Goal: Information Seeking & Learning: Learn about a topic

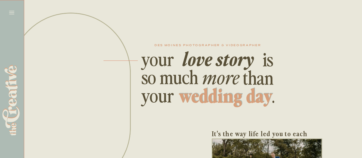
scroll to position [0, 29]
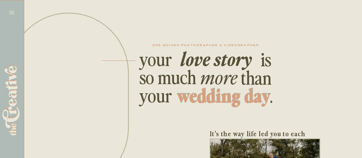
click at [190, 101] on h2 "wedding day" at bounding box center [223, 94] width 100 height 20
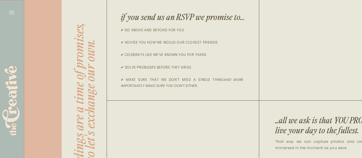
scroll to position [0, 2769]
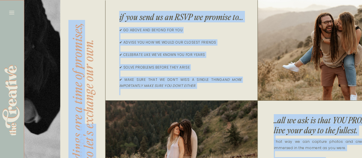
drag, startPoint x: 96, startPoint y: 122, endPoint x: 102, endPoint y: 50, distance: 72.4
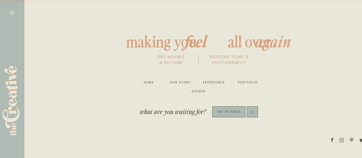
scroll to position [0, 3181]
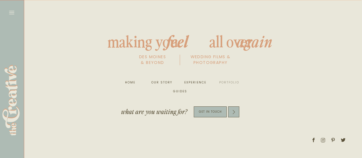
click at [222, 82] on nav "portfolio" at bounding box center [229, 83] width 22 height 6
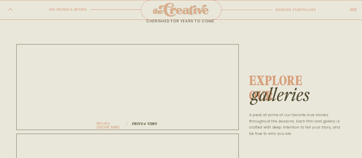
scroll to position [84, 0]
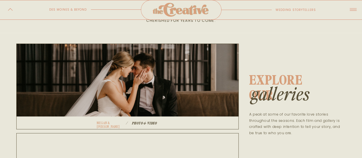
click at [149, 122] on h1 "Photo & video" at bounding box center [157, 122] width 51 height 3
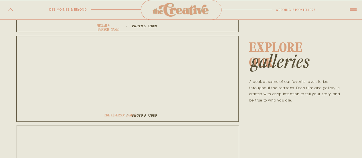
scroll to position [181, 0]
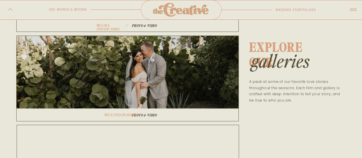
click at [142, 113] on h1 "Photo & video" at bounding box center [157, 114] width 51 height 3
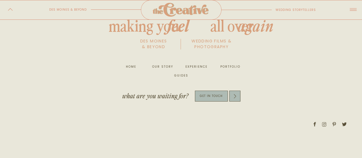
scroll to position [1090, 0]
click at [184, 75] on nav "guides" at bounding box center [181, 75] width 19 height 6
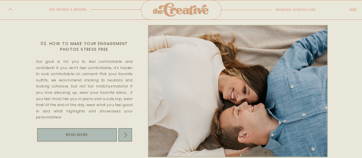
scroll to position [193, 0]
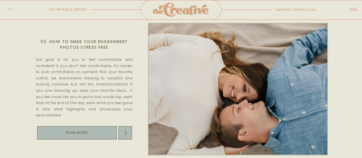
click at [122, 128] on div at bounding box center [124, 132] width 13 height 13
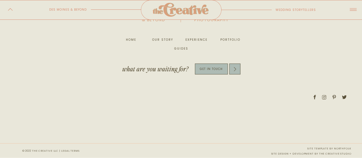
scroll to position [542, 0]
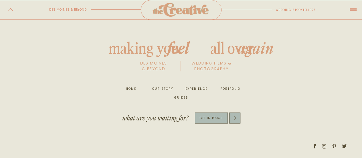
click at [196, 90] on nav "experience" at bounding box center [196, 89] width 22 height 6
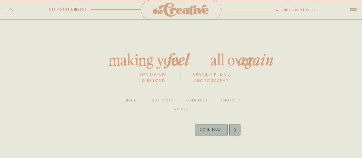
scroll to position [2354, 0]
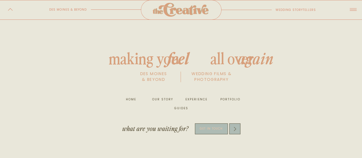
click at [210, 128] on p "get in touch" at bounding box center [211, 128] width 33 height 7
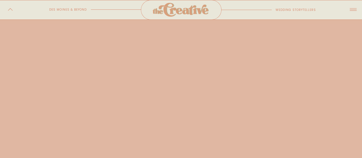
scroll to position [341, 0]
click at [42, 80] on div "wedding storytellers des moines & beyond WE WANT YOU TO HAVE THE FEELINGS FROM …" at bounding box center [181, 68] width 362 height 819
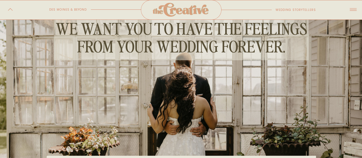
scroll to position [0, 0]
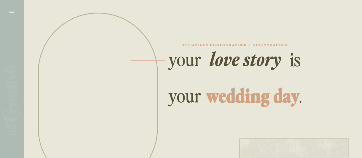
scroll to position [0, 3181]
